Goal: Navigation & Orientation: Find specific page/section

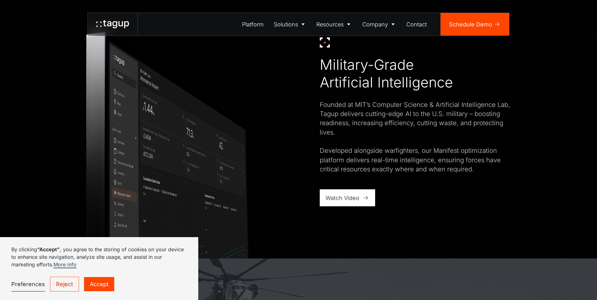
scroll to position [443, 0]
click at [105, 288] on link "Accept" at bounding box center [99, 284] width 30 height 14
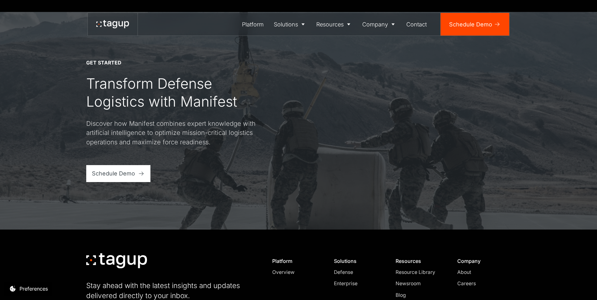
scroll to position [2685, 0]
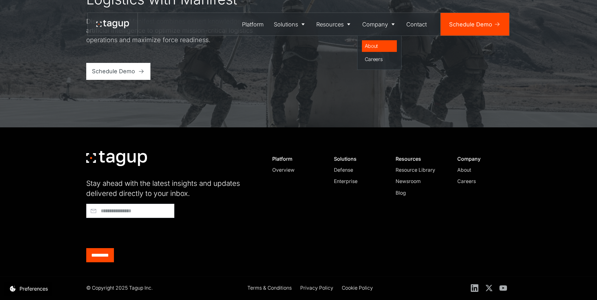
click at [374, 45] on div "About" at bounding box center [380, 46] width 30 height 8
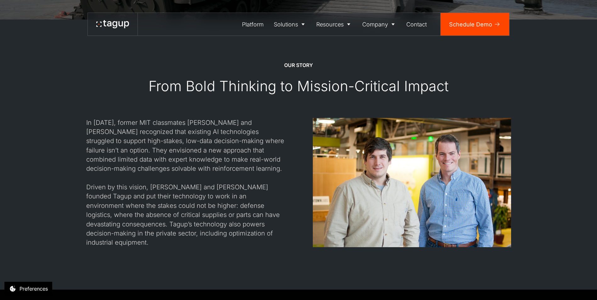
scroll to position [604, 0]
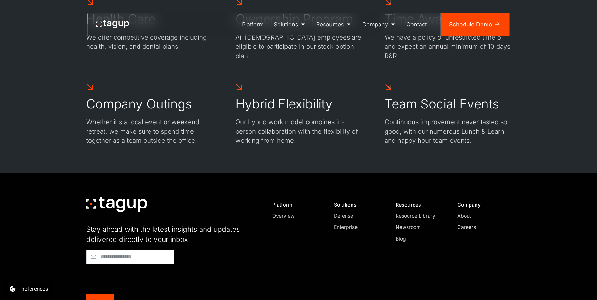
scroll to position [1163, 0]
